Goal: Task Accomplishment & Management: Manage account settings

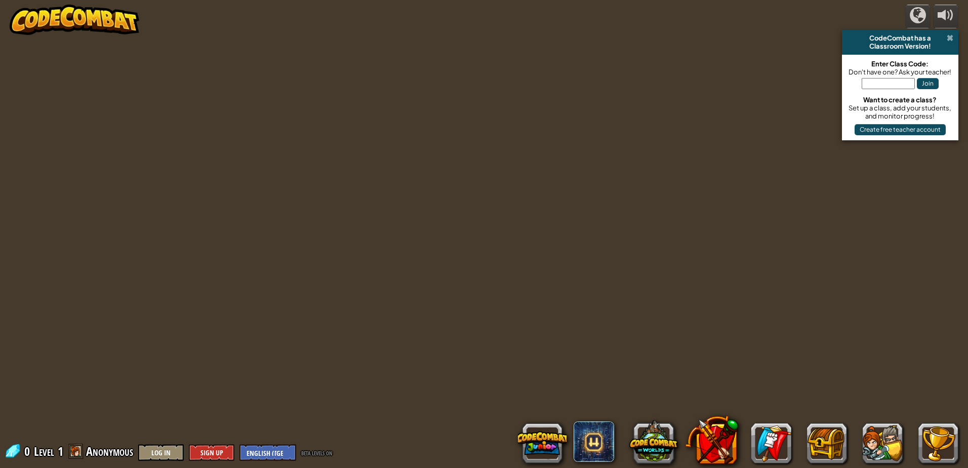
click at [950, 36] on span at bounding box center [950, 38] width 7 height 8
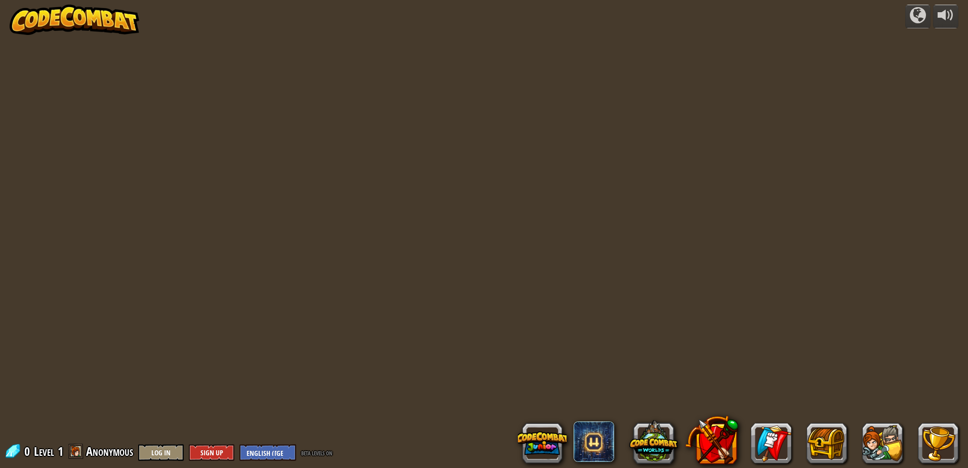
click at [53, 25] on img at bounding box center [75, 20] width 130 height 30
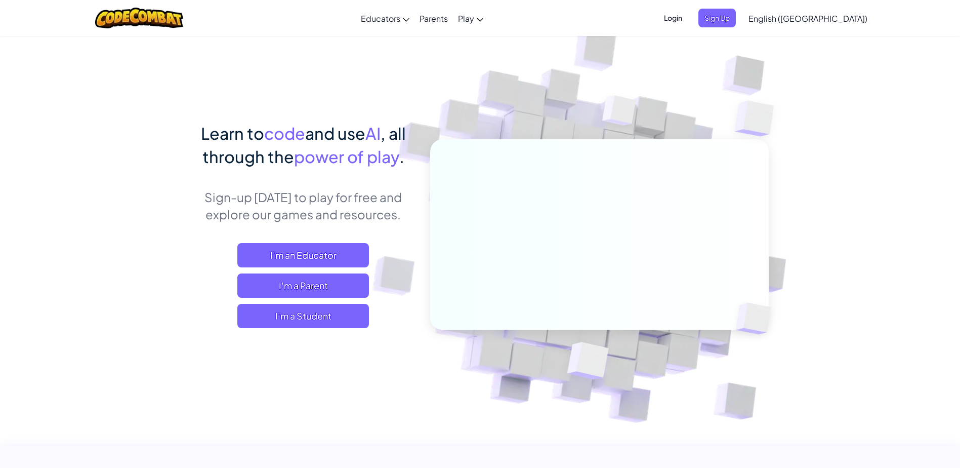
click at [689, 22] on span "Login" at bounding box center [673, 18] width 30 height 19
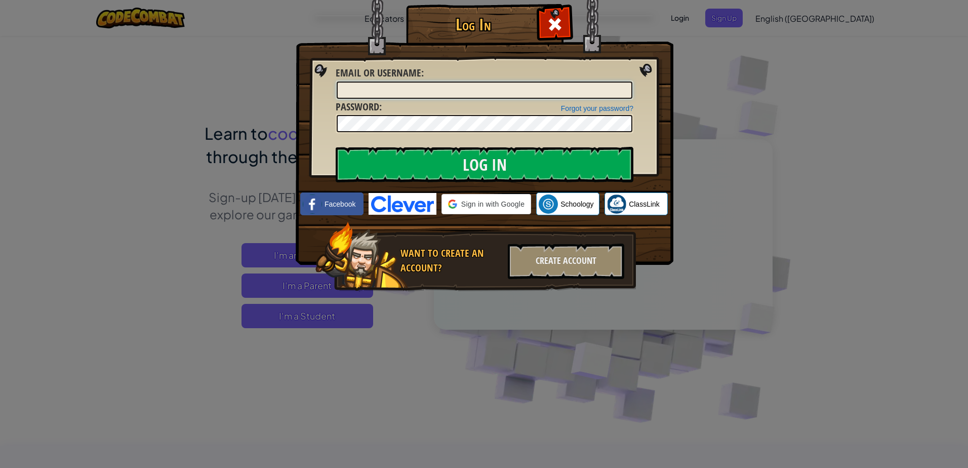
type input "DeclanF6741"
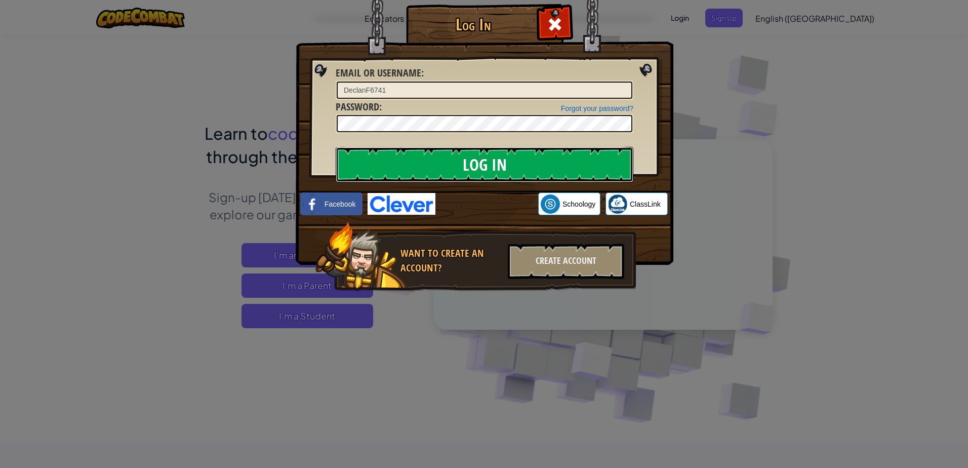
click at [412, 162] on input "Log In" at bounding box center [485, 164] width 298 height 35
